Goal: Check status: Check status

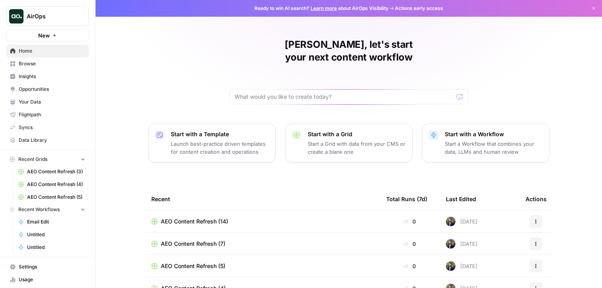
click at [39, 64] on span "Browse" at bounding box center [52, 63] width 66 height 7
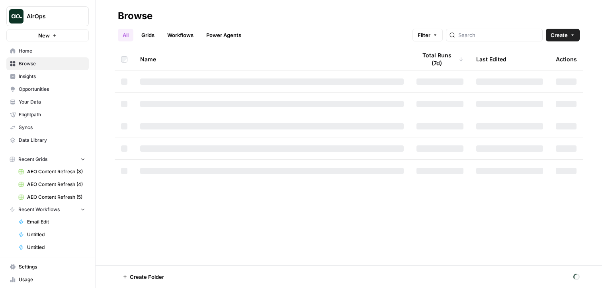
click at [174, 35] on link "Workflows" at bounding box center [180, 35] width 36 height 13
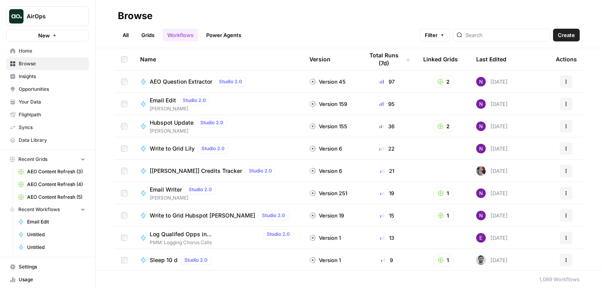
click at [172, 81] on span "AEO Question Extractor" at bounding box center [181, 82] width 62 height 8
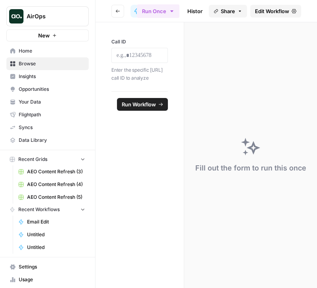
click at [95, 15] on icon "button" at bounding box center [97, 16] width 6 height 6
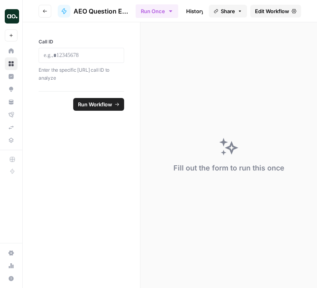
click at [189, 9] on link "History" at bounding box center [195, 11] width 28 height 13
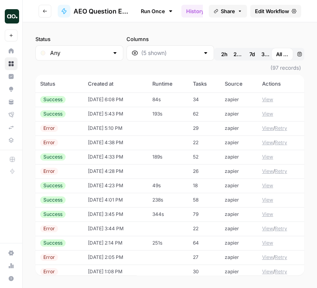
click at [234, 56] on span "24h" at bounding box center [238, 54] width 8 height 8
